Goal: Task Accomplishment & Management: Manage account settings

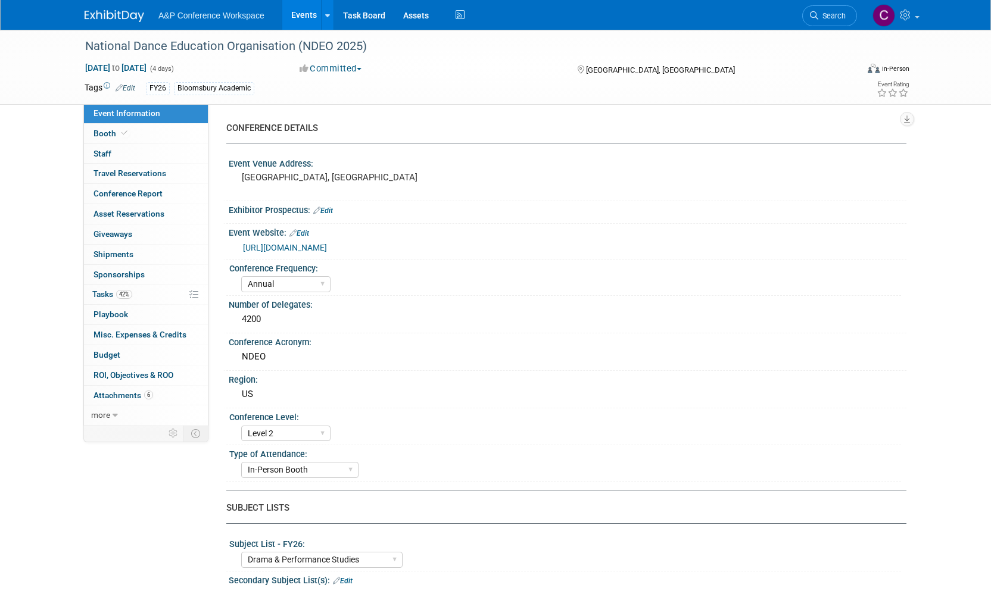
select select "Annual"
select select "Level 2"
select select "In-Person Booth"
select select "Drama & Performance Studies"
select select "Methuen Drama"
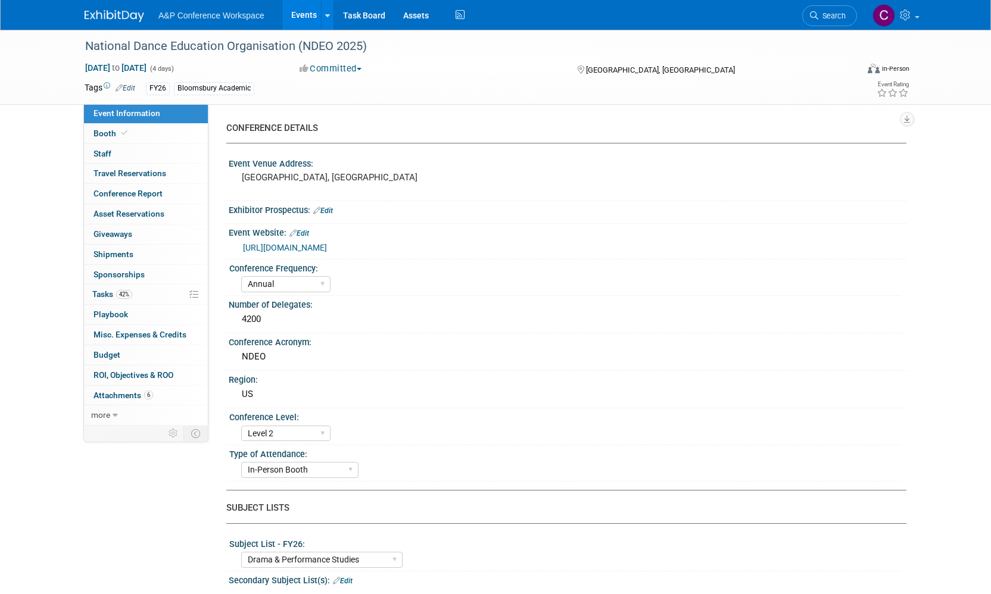
select select "[PERSON_NAME]"
select select "Networking/Commissioning"
click at [95, 292] on span "Tasks 42%" at bounding box center [112, 294] width 40 height 10
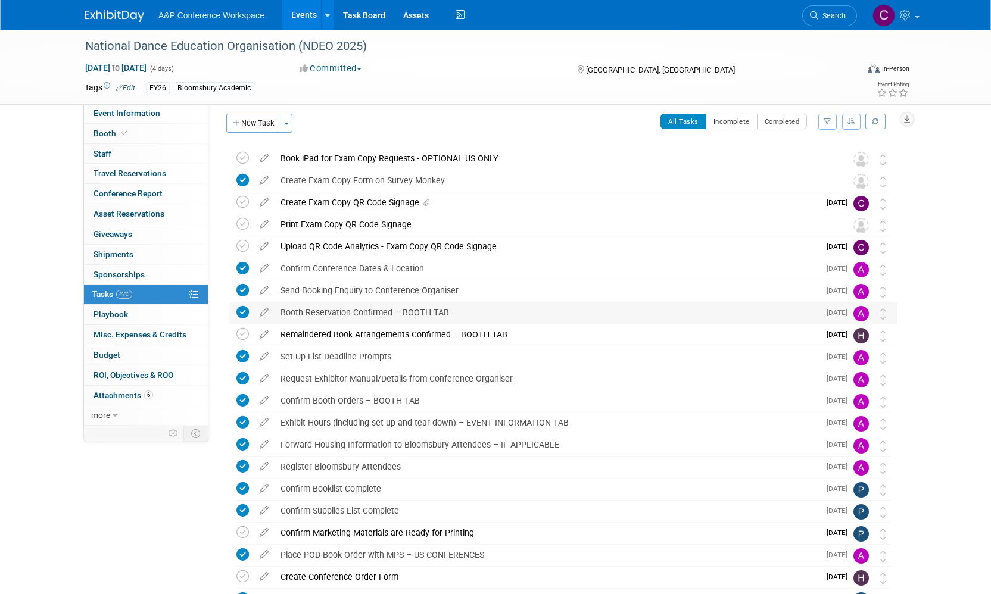
scroll to position [11, 0]
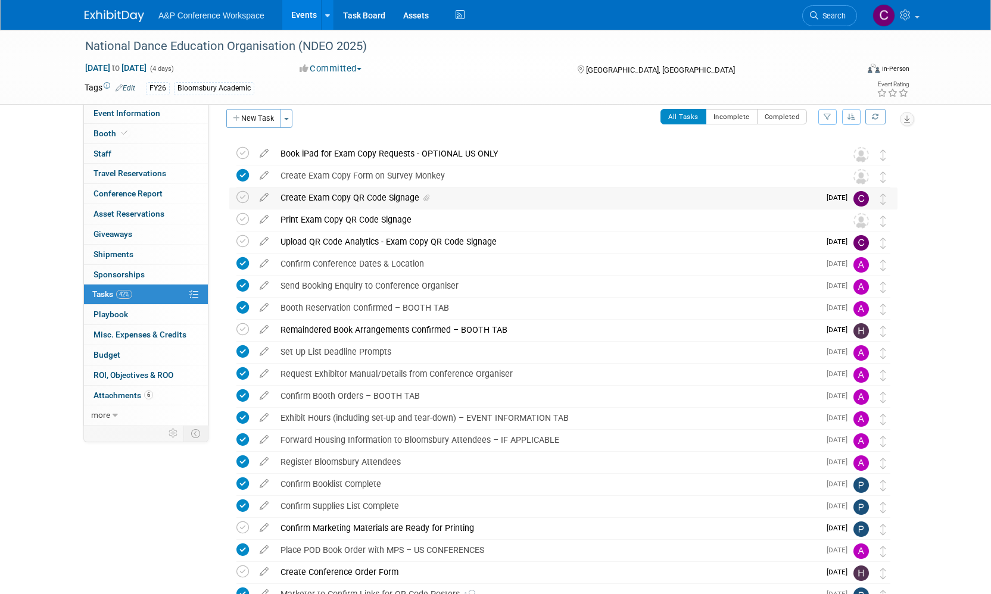
click at [342, 197] on div "Create Exam Copy QR Code Signage" at bounding box center [547, 198] width 545 height 20
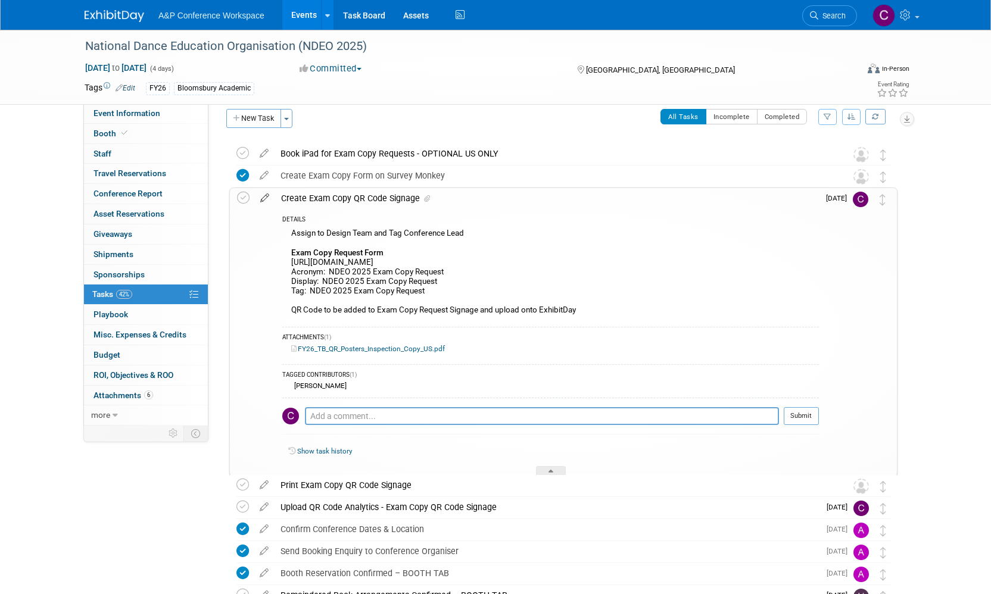
click at [264, 195] on icon at bounding box center [264, 195] width 21 height 15
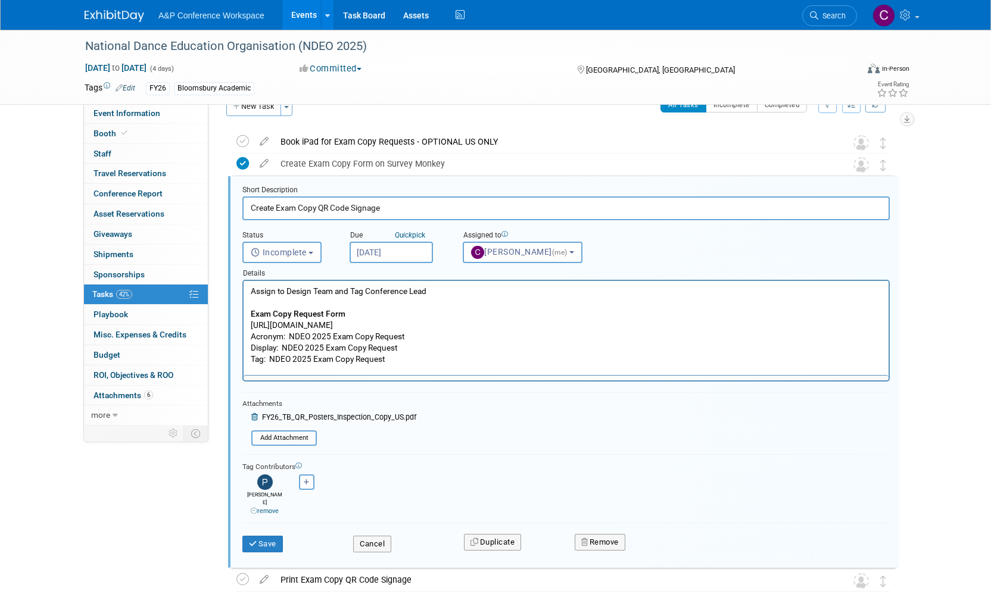
scroll to position [0, 0]
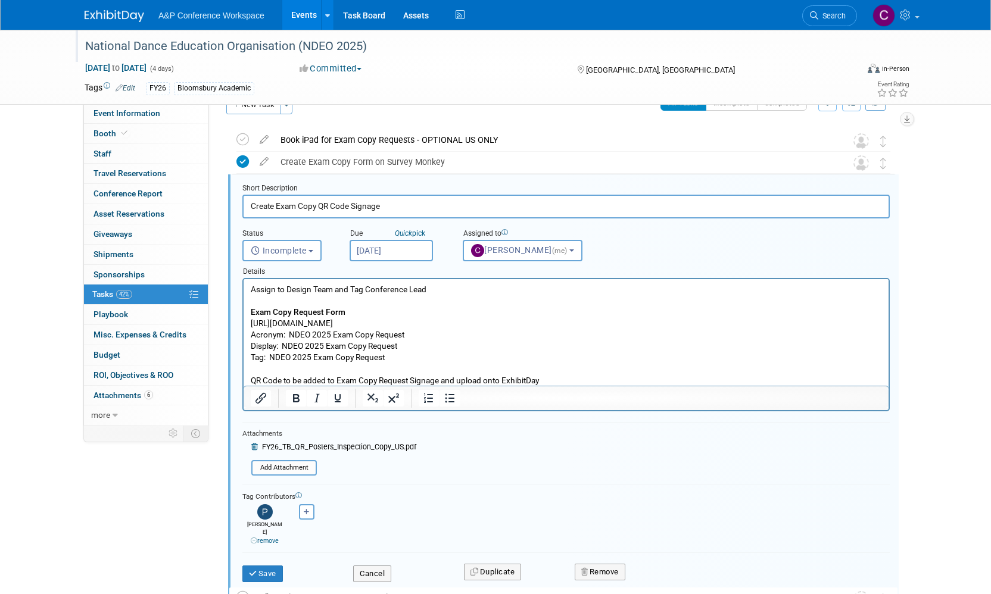
drag, startPoint x: 85, startPoint y: 43, endPoint x: 373, endPoint y: 42, distance: 288.3
click at [373, 42] on div "National Dance Education Organisation (NDEO 2025)" at bounding box center [460, 46] width 758 height 21
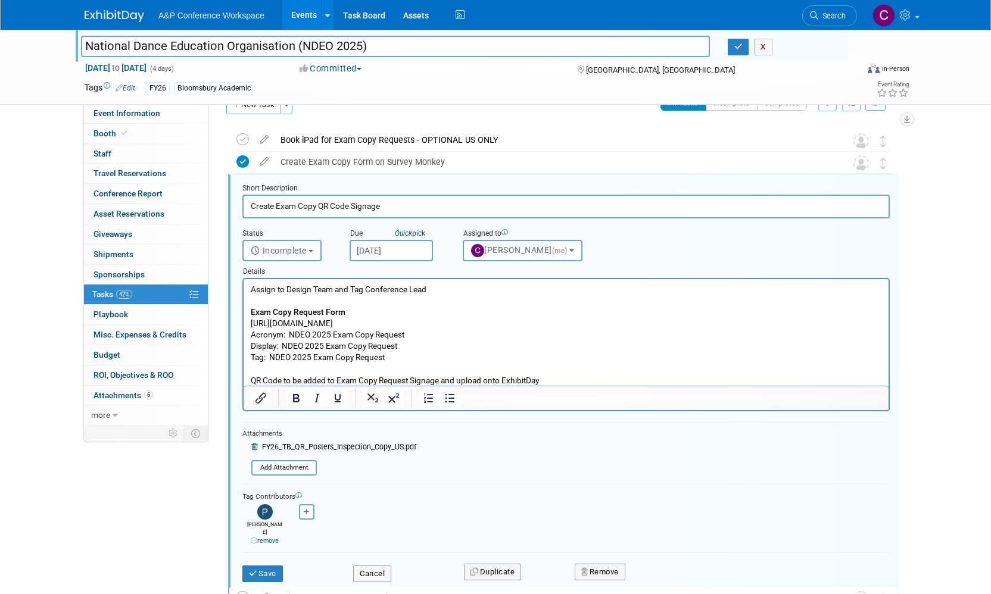
click at [356, 38] on input "National Dance Education Organisation (NDEO 2025)" at bounding box center [395, 46] width 629 height 21
drag, startPoint x: 252, startPoint y: 322, endPoint x: 415, endPoint y: 326, distance: 162.7
click at [415, 326] on p "Assign to Design Team and Tag Conference Lead Exam Copy Request Form [URL][DOMA…" at bounding box center [566, 335] width 631 height 102
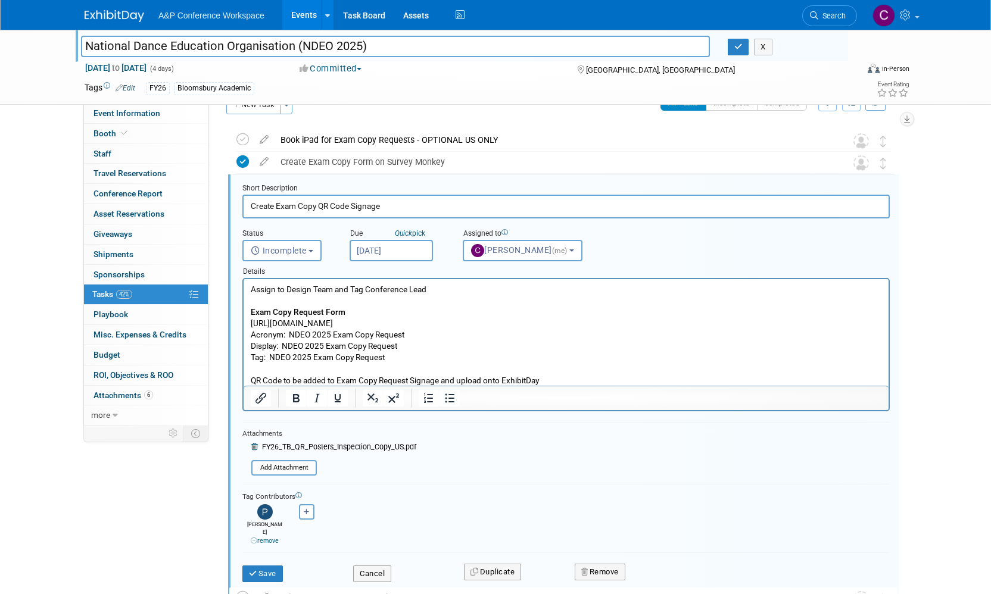
copy p "[URL][DOMAIN_NAME]"
drag, startPoint x: 285, startPoint y: 346, endPoint x: 398, endPoint y: 345, distance: 113.8
click at [398, 345] on p "Assign to Design Team and Tag Conference Lead Exam Copy Request Form [URL][DOMA…" at bounding box center [566, 335] width 631 height 102
copy p "NDEO 2025 Exam Copy Request"
drag, startPoint x: 271, startPoint y: 356, endPoint x: 387, endPoint y: 356, distance: 116.2
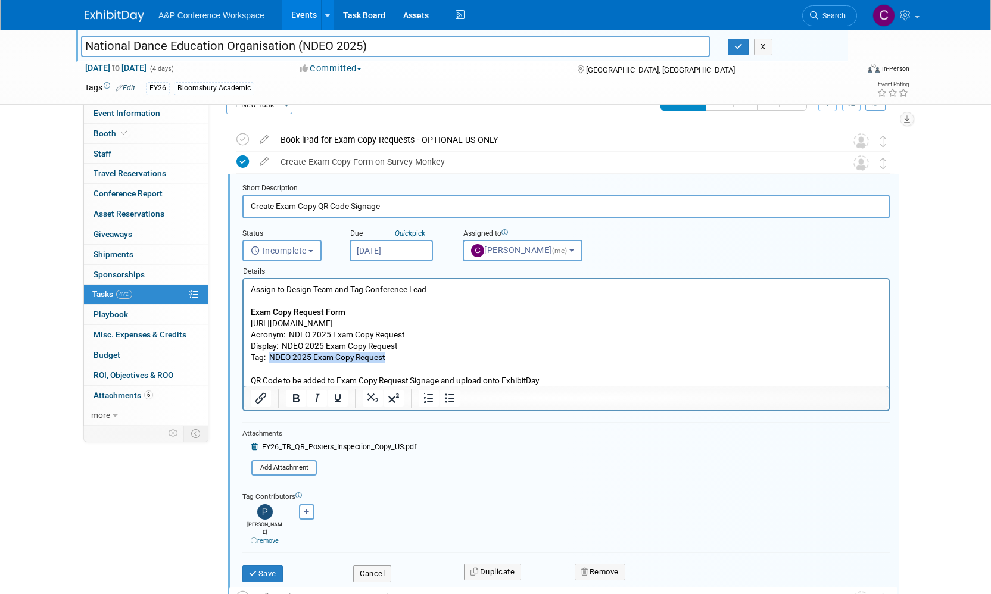
click at [387, 356] on p "Assign to Design Team and Tag Conference Lead Exam Copy Request Form [URL][DOMA…" at bounding box center [566, 335] width 631 height 102
copy p "NDEO 2025 Exam Copy Request"
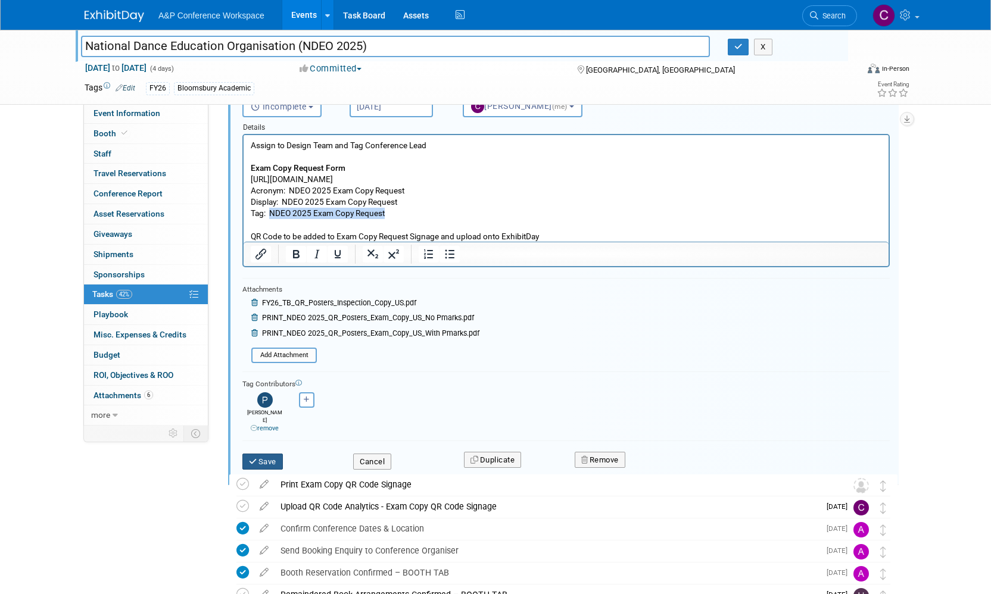
scroll to position [170, 0]
click at [268, 453] on button "Save" at bounding box center [262, 461] width 41 height 17
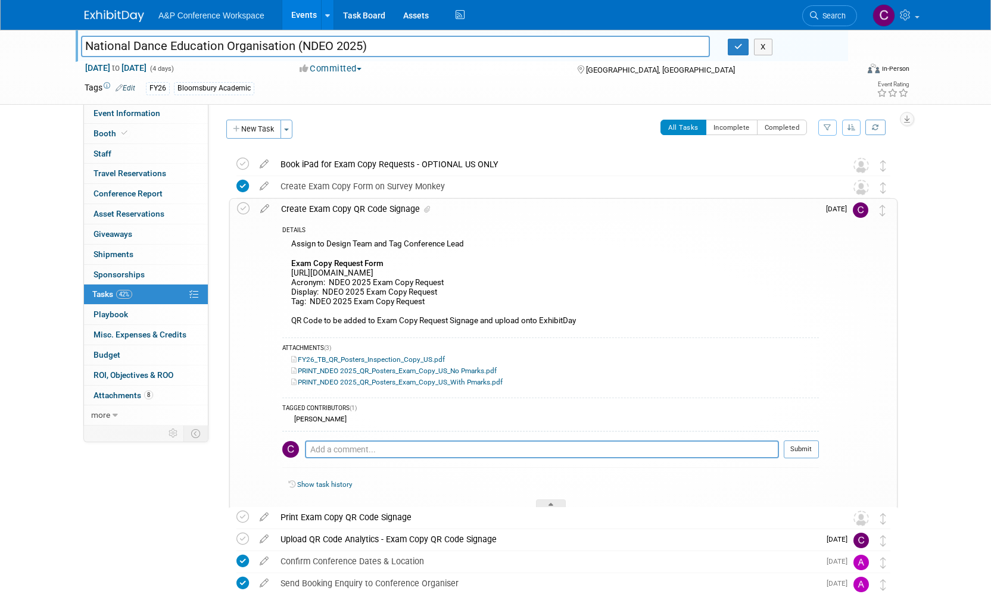
scroll to position [3, 0]
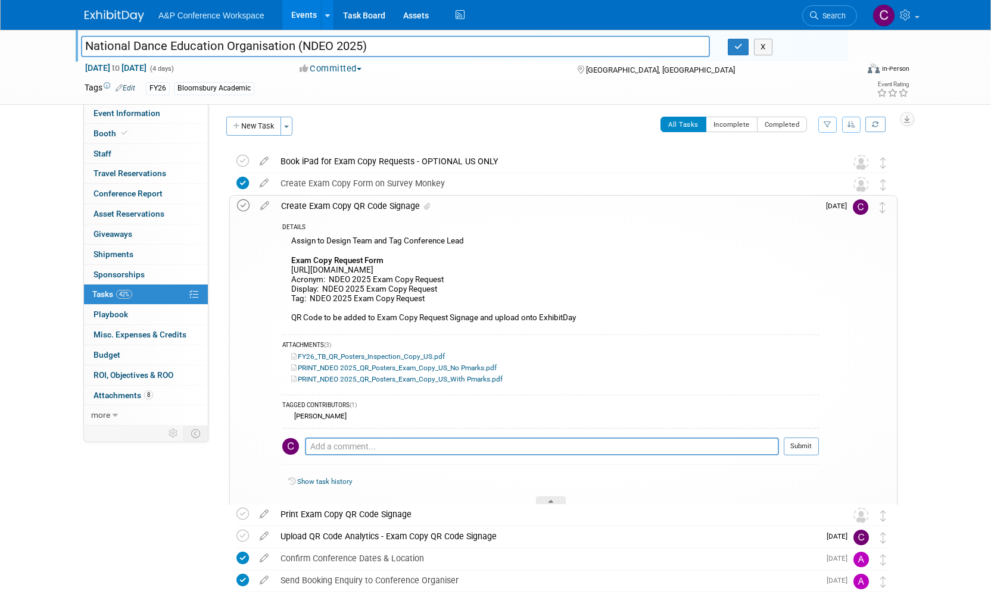
click at [242, 204] on icon at bounding box center [243, 206] width 13 height 13
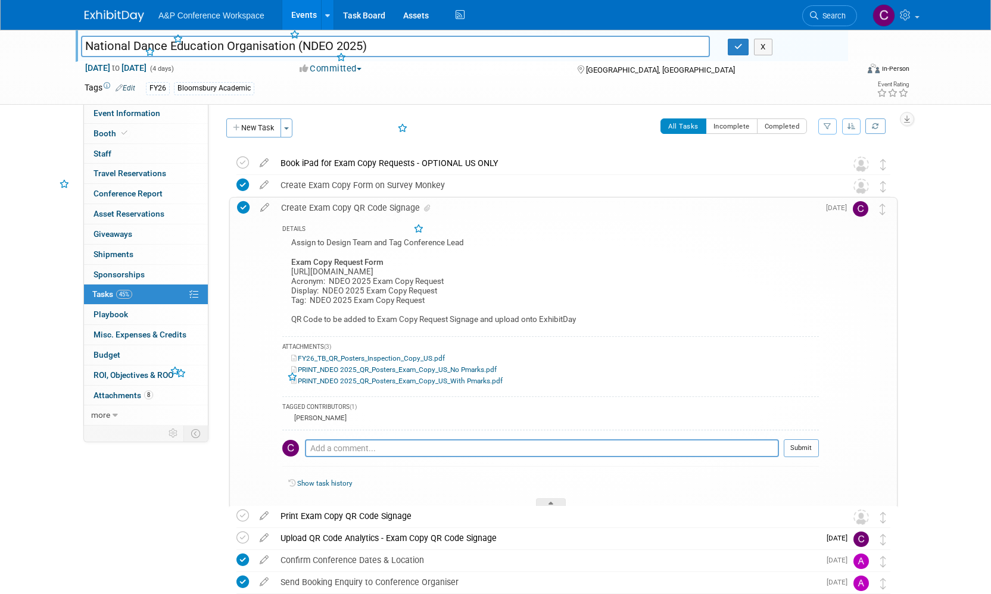
scroll to position [1, 0]
